Goal: Task Accomplishment & Management: Use online tool/utility

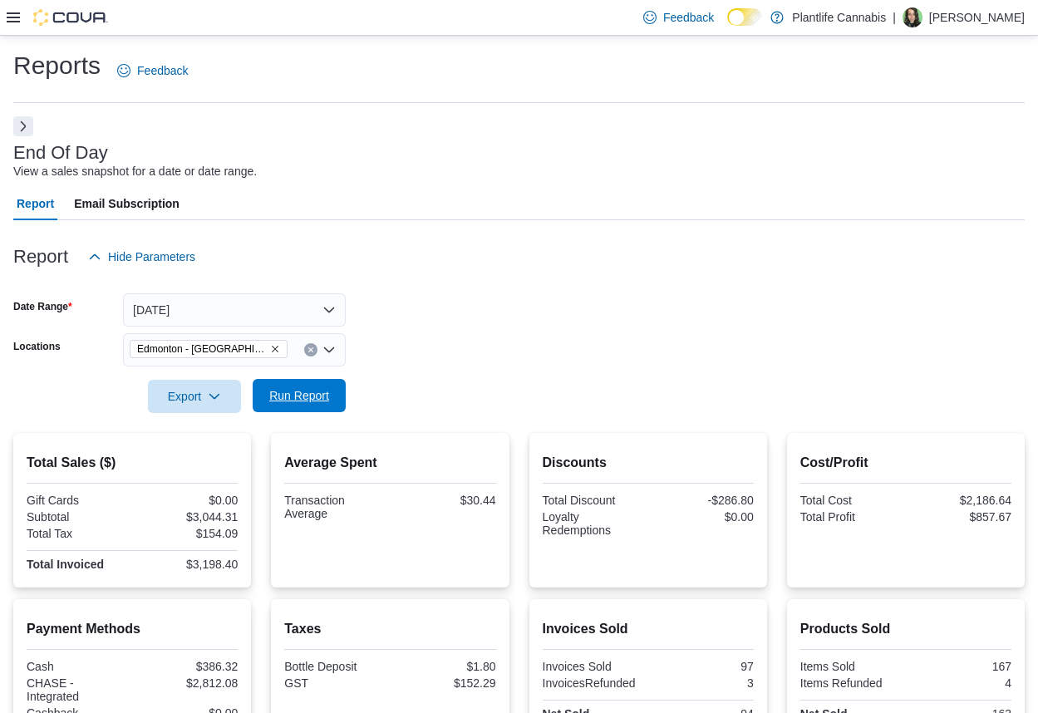
click at [296, 391] on span "Run Report" at bounding box center [299, 395] width 60 height 17
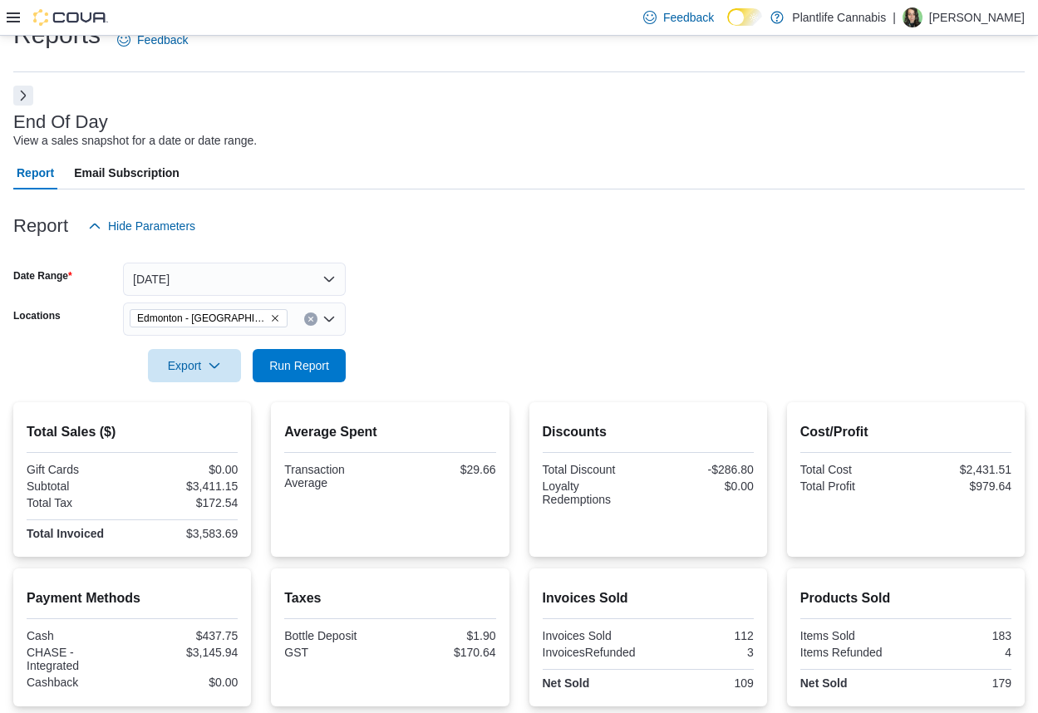
scroll to position [87, 0]
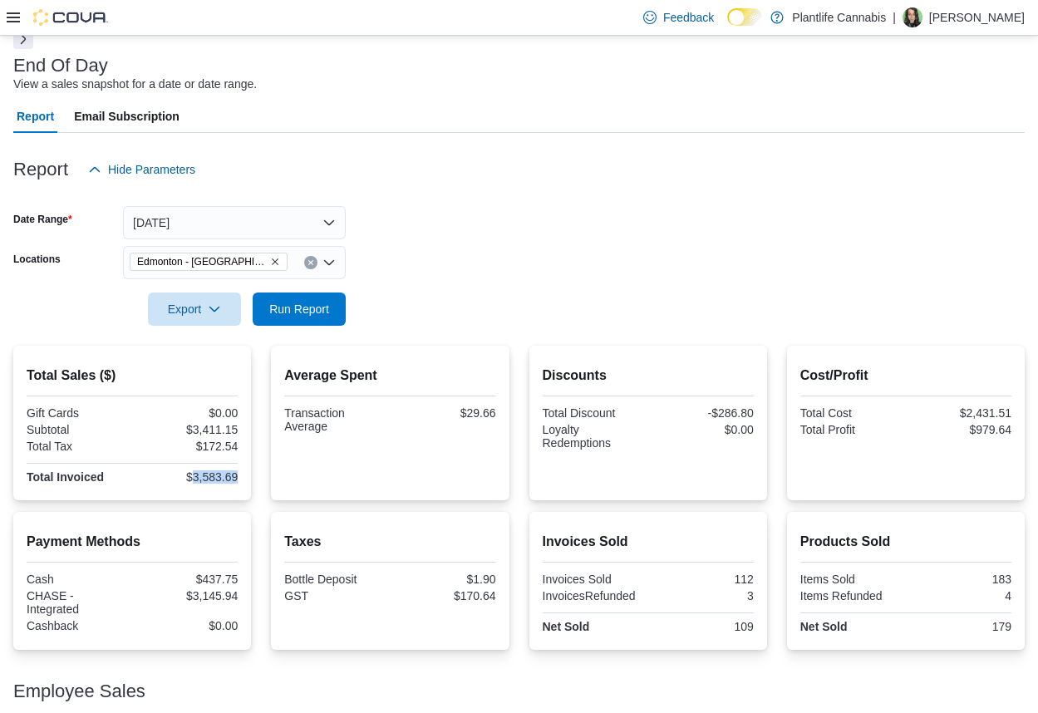
drag, startPoint x: 195, startPoint y: 473, endPoint x: 240, endPoint y: 475, distance: 44.9
click at [238, 475] on div "$3,583.69" at bounding box center [186, 476] width 102 height 13
copy div "3,583.69"
click at [306, 310] on span "Run Report" at bounding box center [299, 308] width 60 height 17
click at [214, 482] on div "Gift Cards $0.00 Subtotal $3,442.14 Total Tax $174.09 Total Invoiced $3,616.23" at bounding box center [132, 446] width 211 height 81
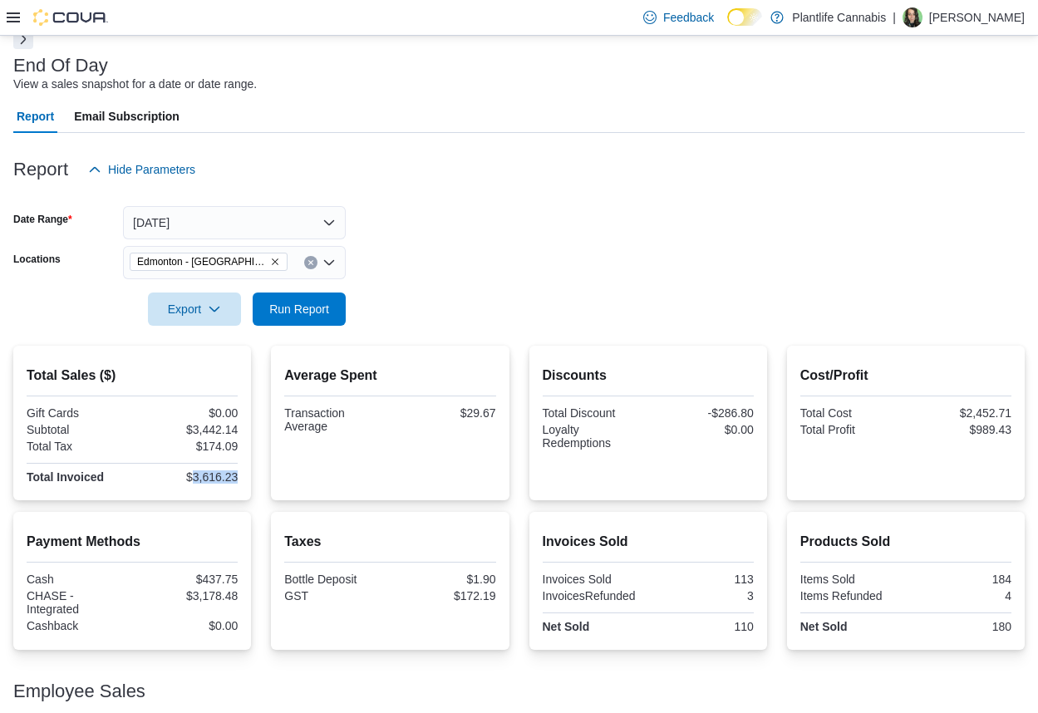
drag, startPoint x: 196, startPoint y: 474, endPoint x: 251, endPoint y: 471, distance: 54.9
click at [251, 471] on div "Total Sales ($) Gift Cards $0.00 Subtotal $3,442.14 Total Tax $174.09 Total Inv…" at bounding box center [132, 423] width 238 height 155
copy div "3,616.23"
drag, startPoint x: 213, startPoint y: 597, endPoint x: 258, endPoint y: 592, distance: 45.1
click at [258, 592] on div "Payment Methods Cash $437.75 CHASE - Integrated $3,178.48 Cashback $0.00 Taxes …" at bounding box center [518, 581] width 1011 height 138
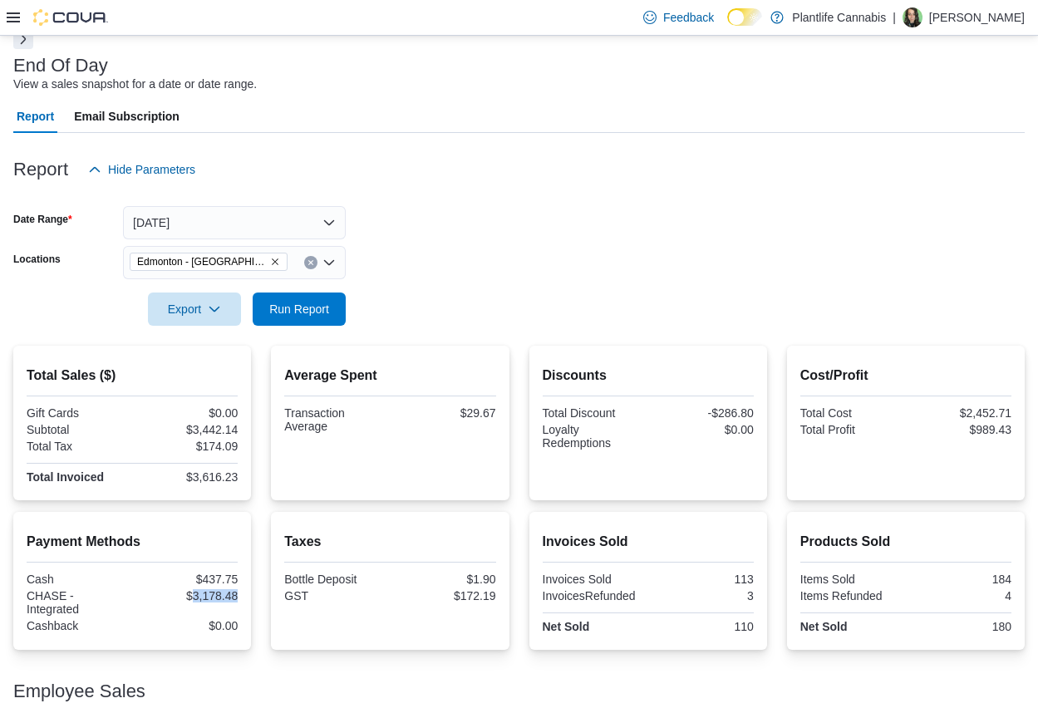
copy div "3,178.48"
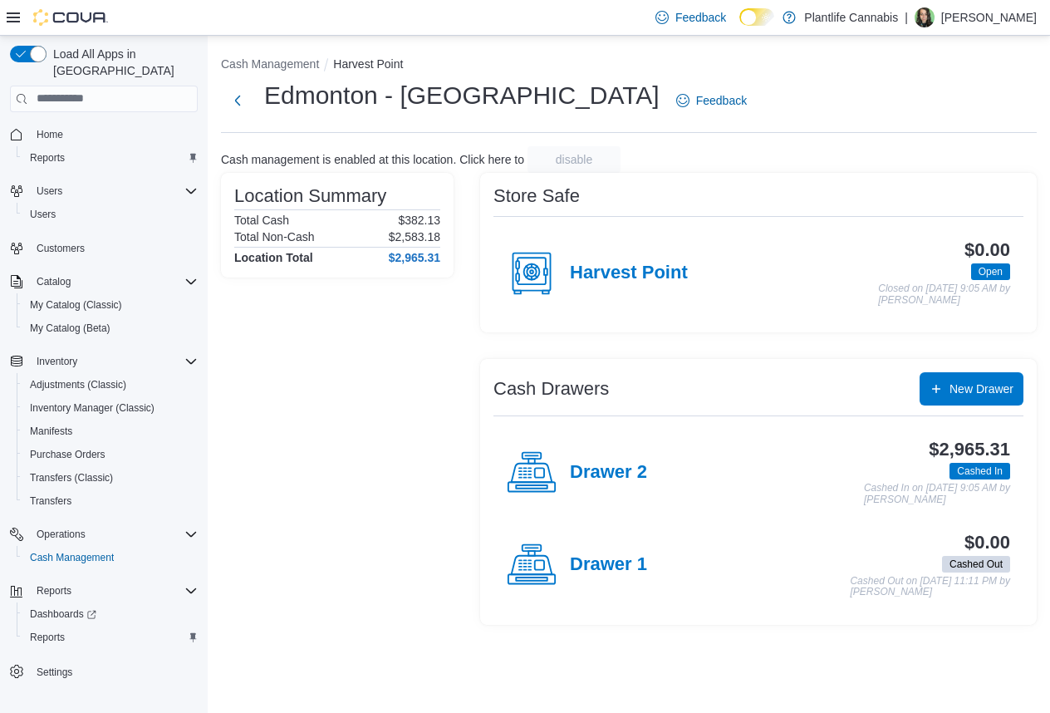
click at [609, 464] on h4 "Drawer 2" at bounding box center [608, 473] width 77 height 22
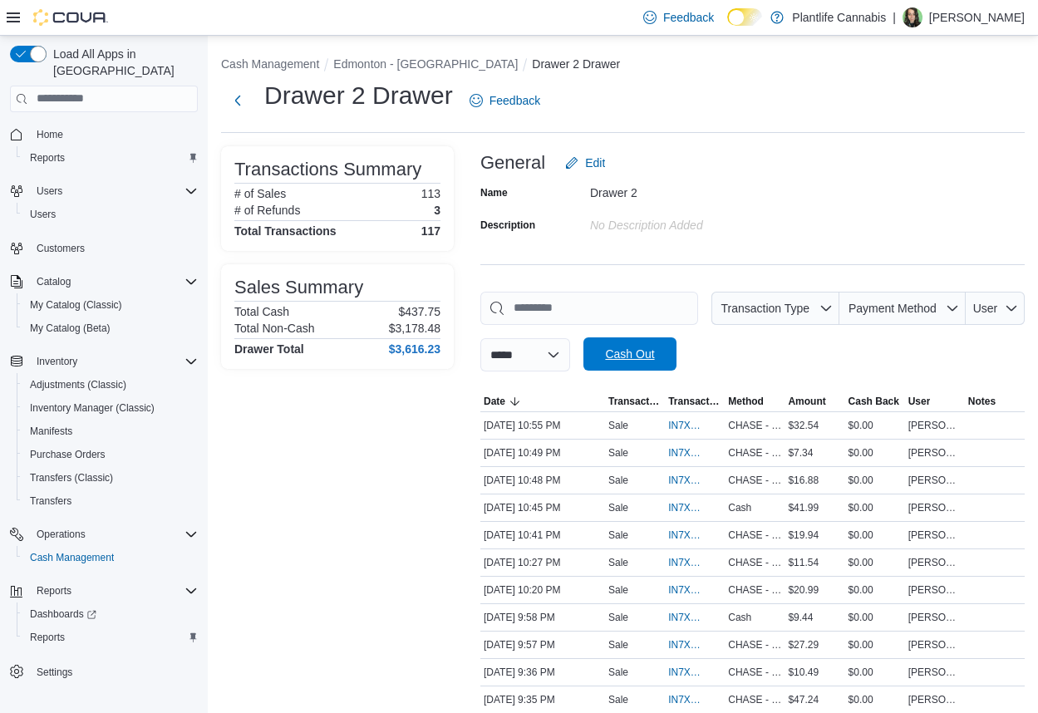
click at [636, 344] on span "Cash Out" at bounding box center [629, 353] width 73 height 33
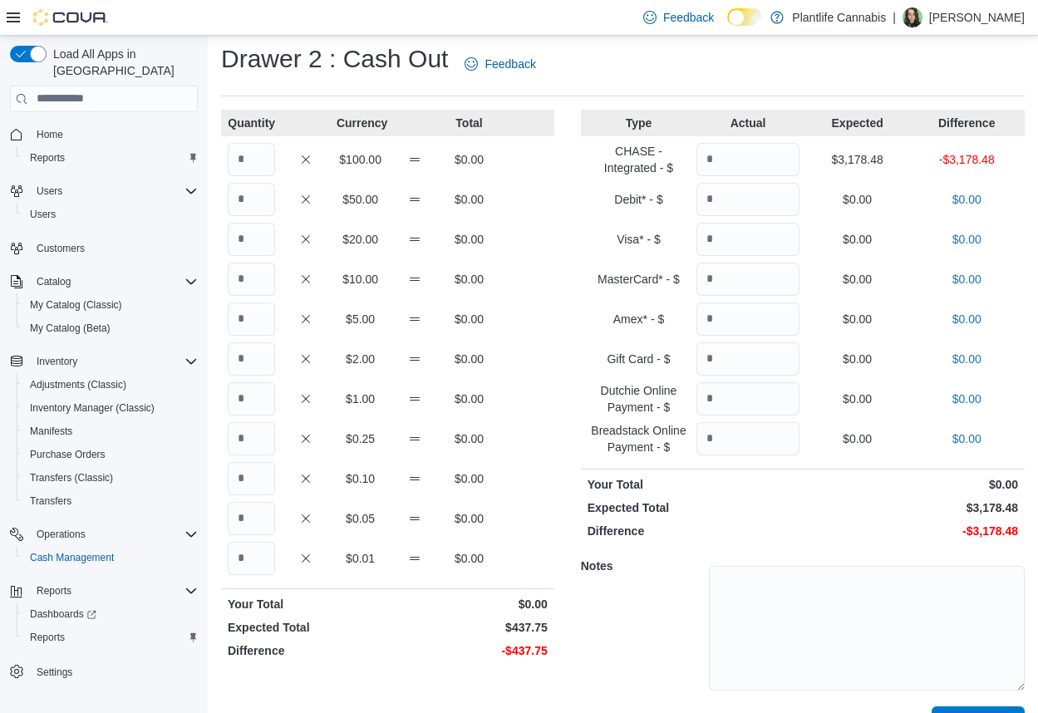
scroll to position [76, 0]
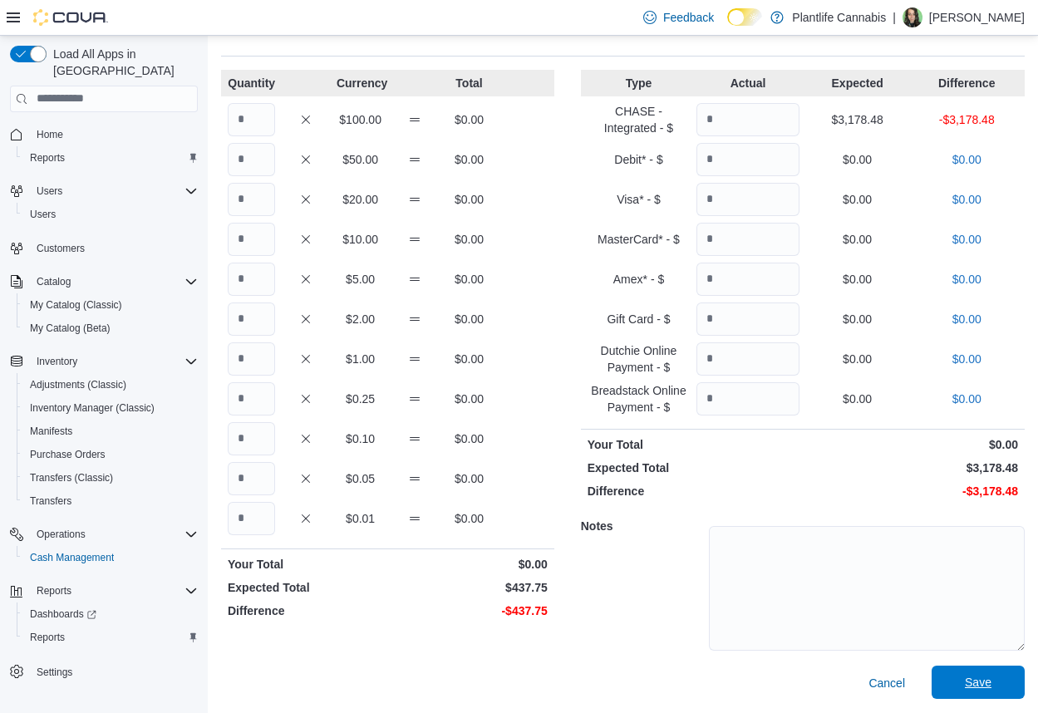
click at [969, 684] on span "Save" at bounding box center [977, 682] width 73 height 33
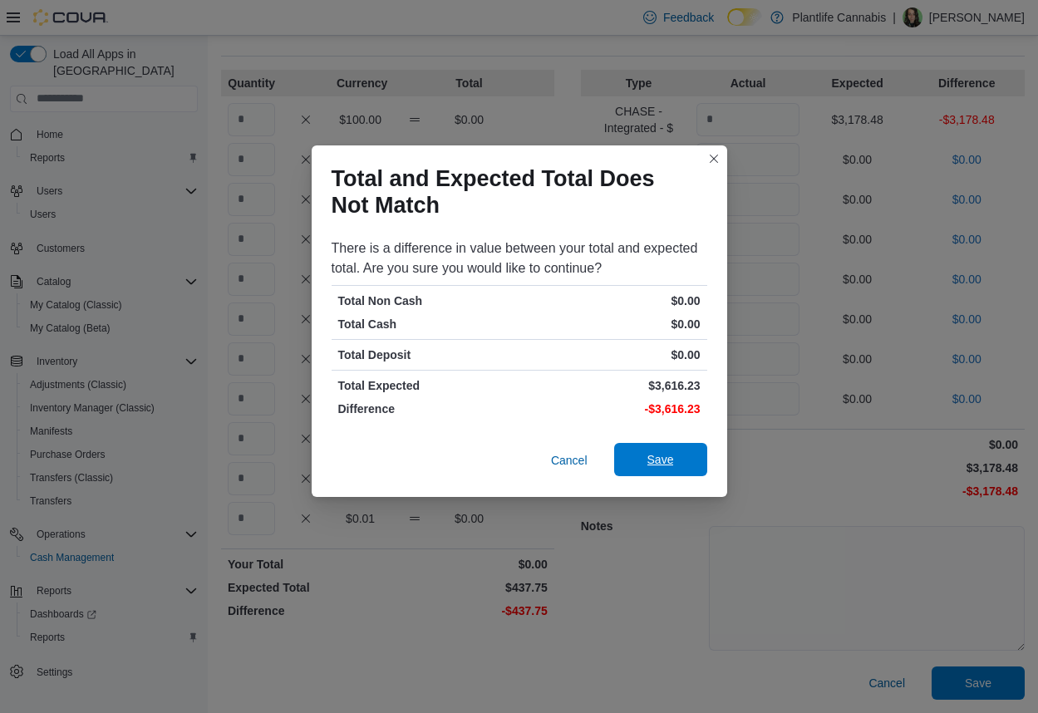
click at [695, 468] on span "Save" at bounding box center [660, 459] width 73 height 33
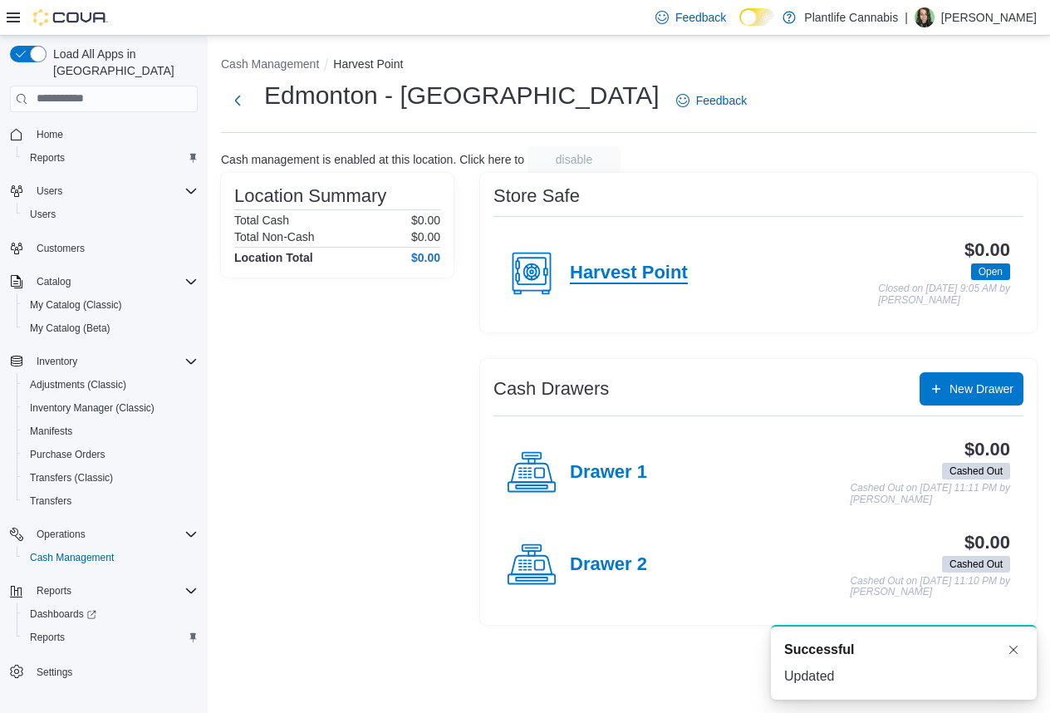
click at [629, 261] on div "Harvest Point" at bounding box center [597, 273] width 181 height 50
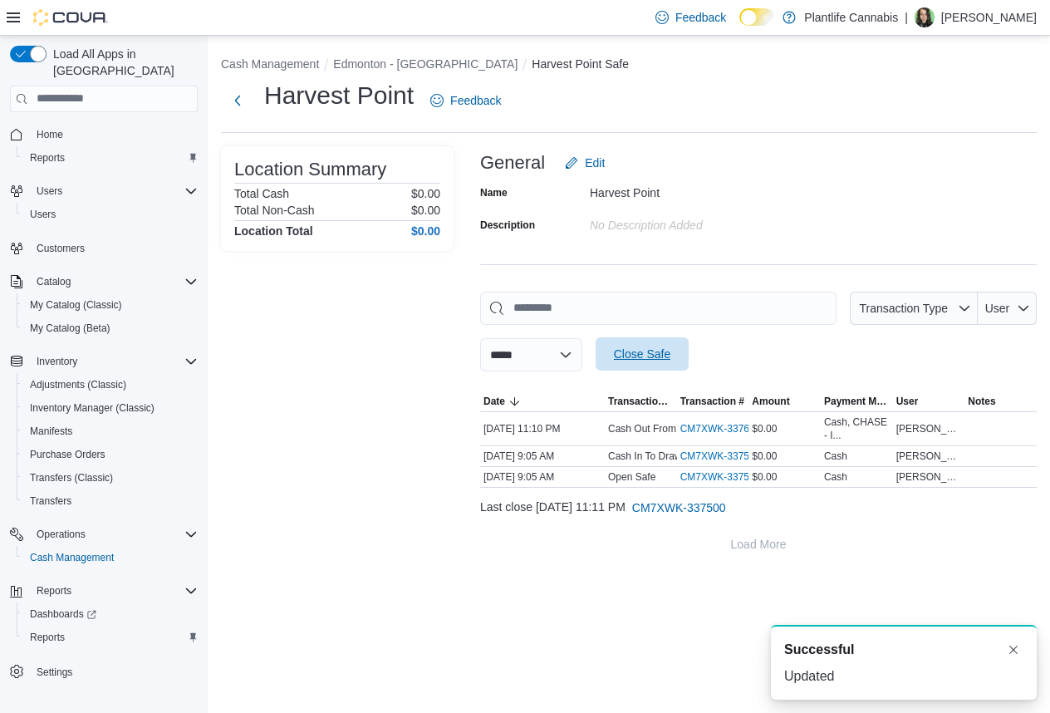
click at [679, 349] on span "Close Safe" at bounding box center [642, 353] width 73 height 33
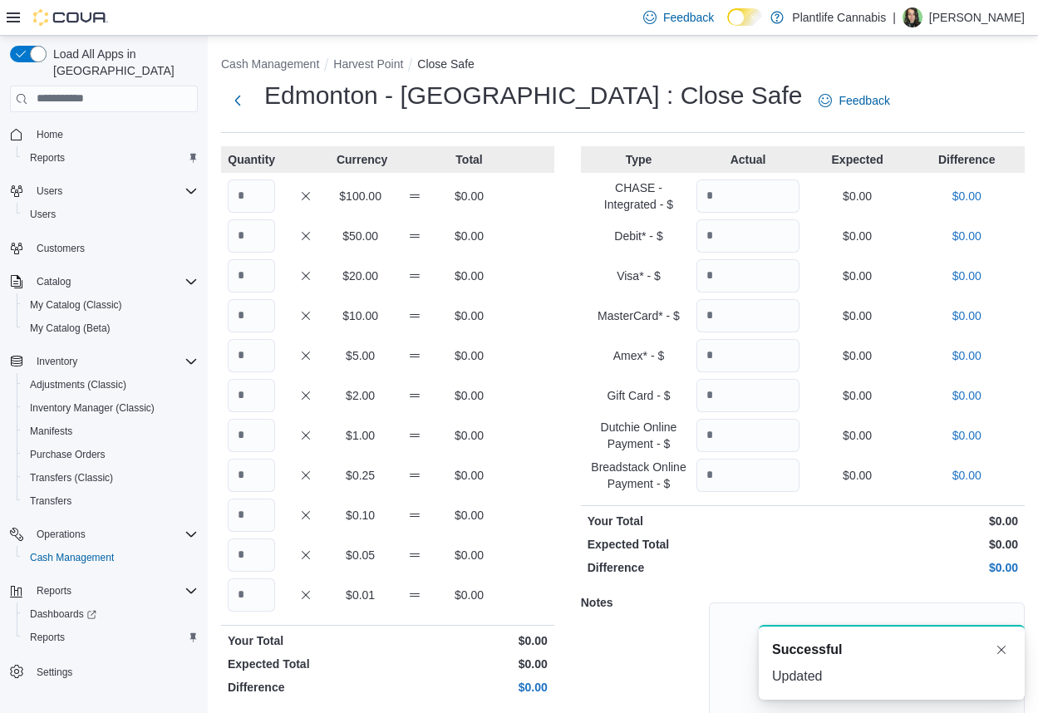
scroll to position [76, 0]
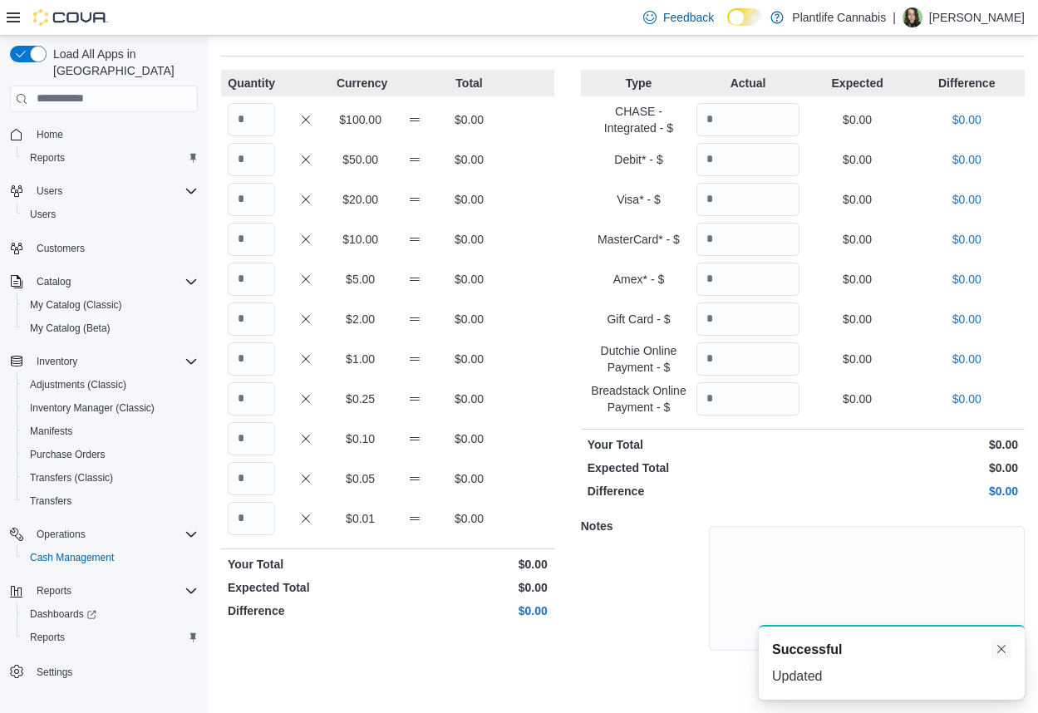
click at [1002, 649] on button "Dismiss toast" at bounding box center [1001, 649] width 20 height 20
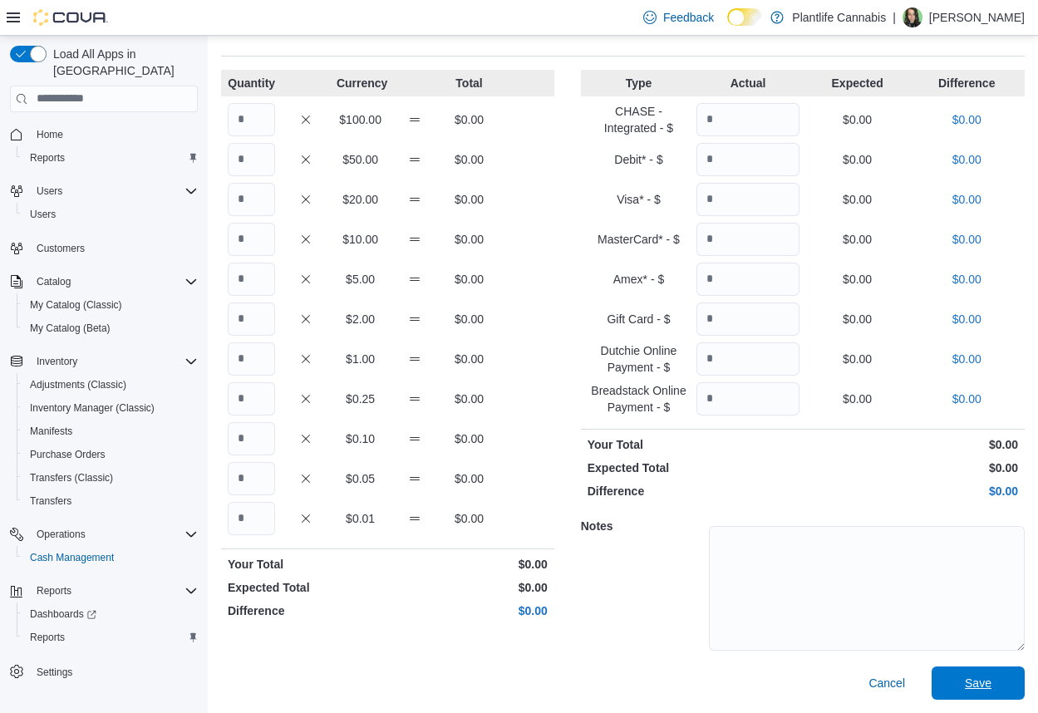
click at [1010, 678] on span "Save" at bounding box center [977, 682] width 73 height 33
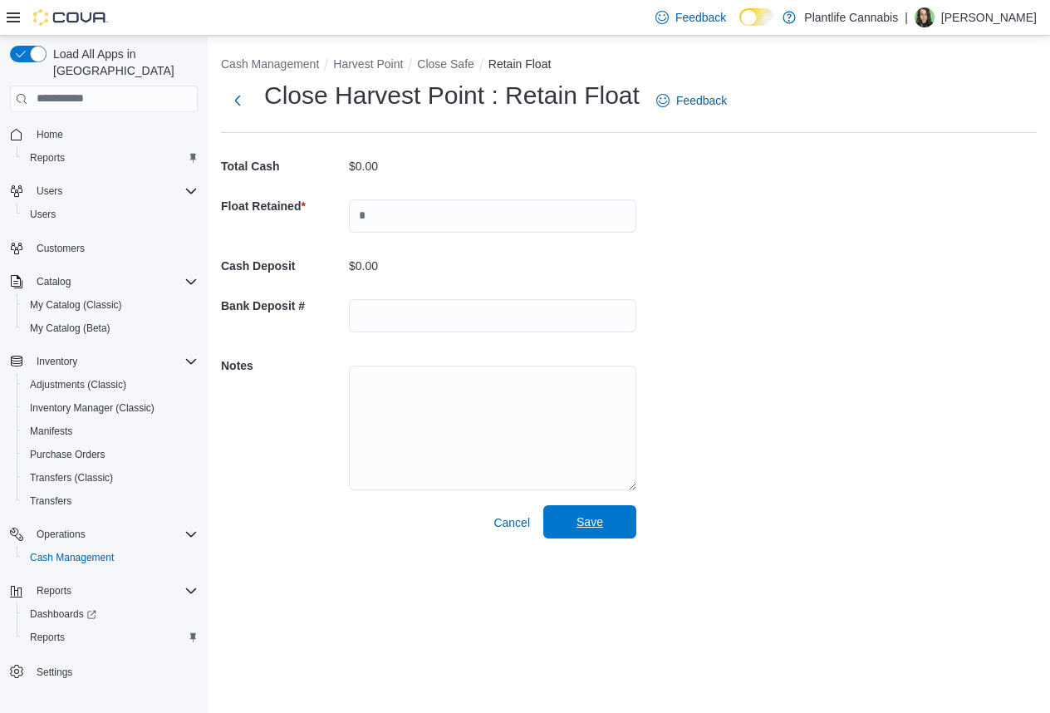
drag, startPoint x: 601, startPoint y: 536, endPoint x: 584, endPoint y: 538, distance: 16.7
click at [597, 537] on span "Save" at bounding box center [589, 521] width 73 height 33
